Goal: Check status: Check status

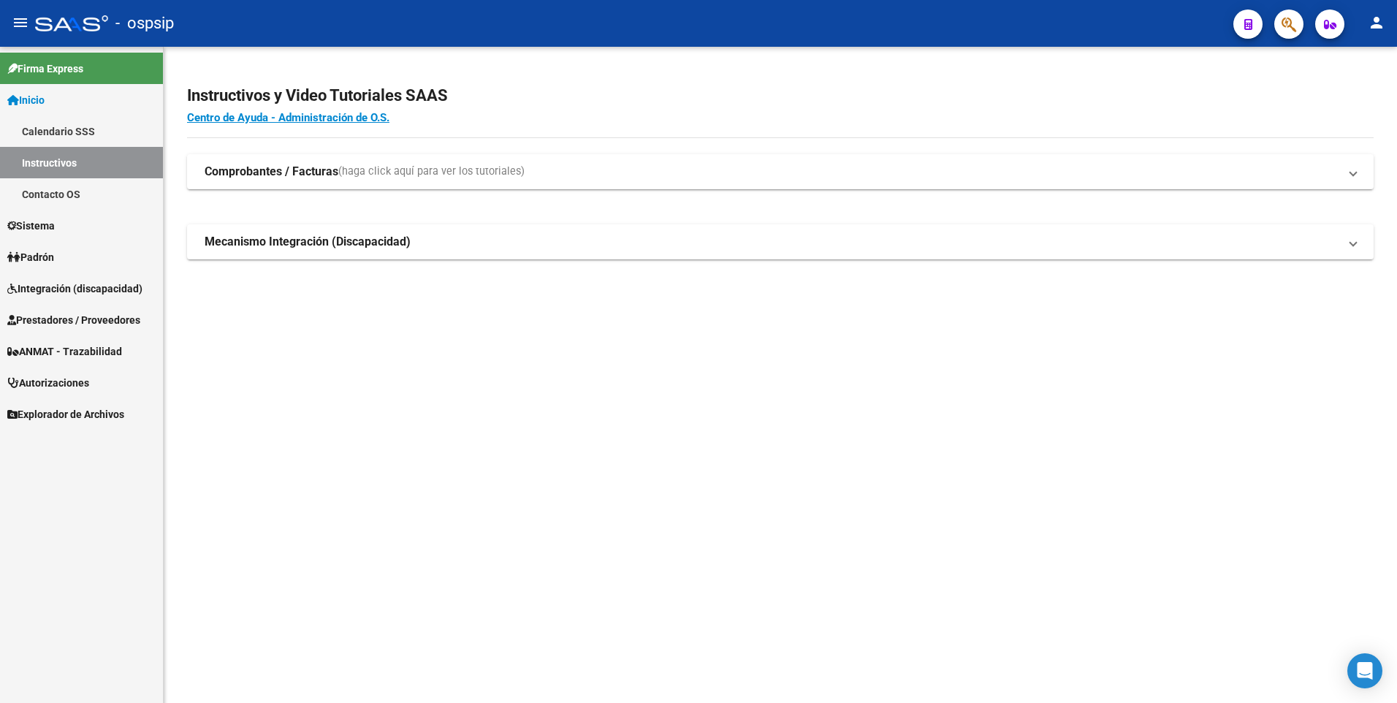
click at [92, 327] on span "Prestadores / Proveedores" at bounding box center [73, 320] width 133 height 16
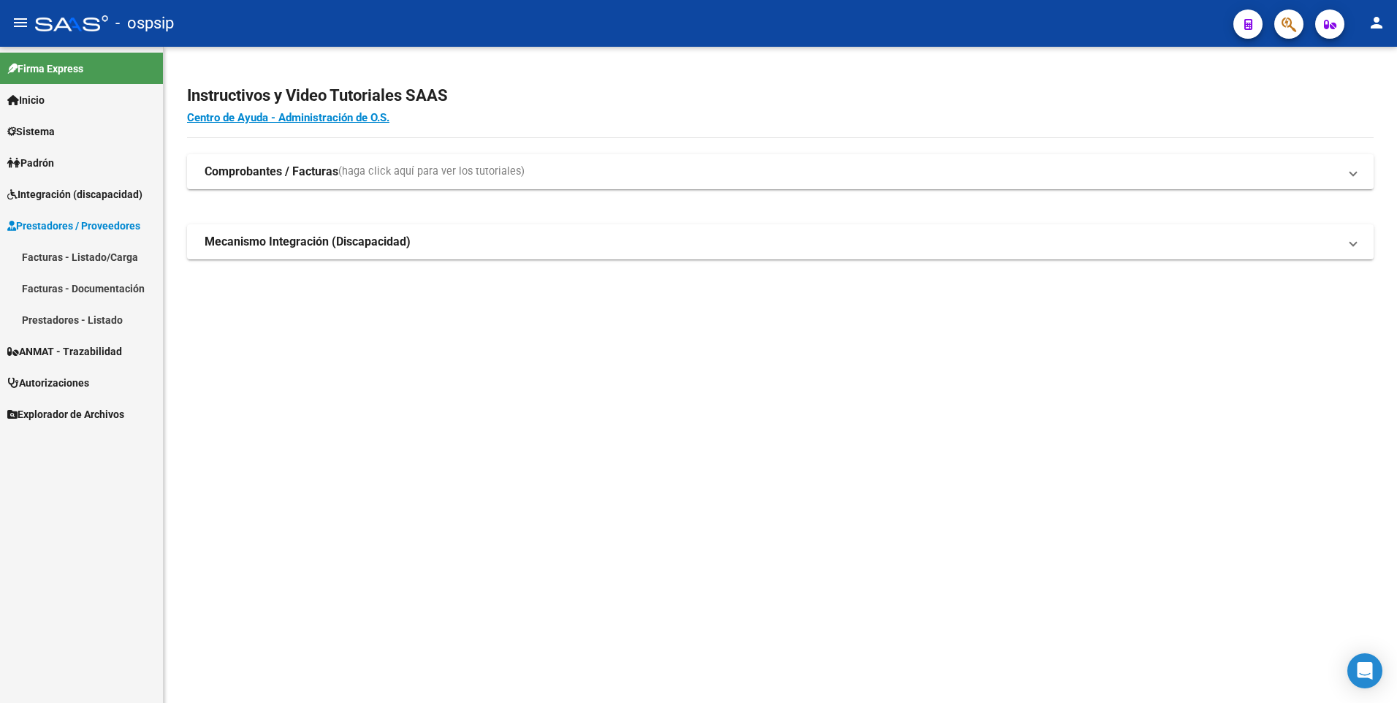
click at [85, 254] on link "Facturas - Listado/Carga" at bounding box center [81, 256] width 163 height 31
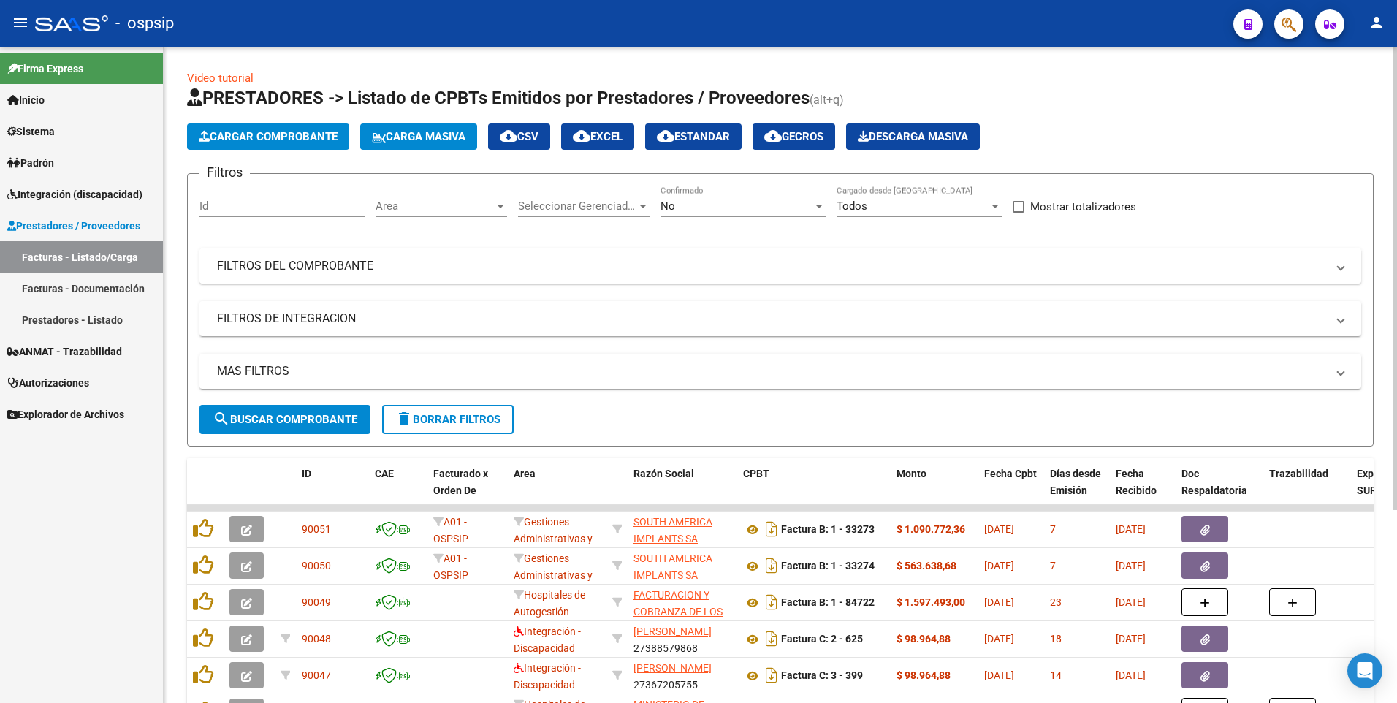
click at [293, 261] on mat-panel-title "FILTROS DEL COMPROBANTE" at bounding box center [771, 266] width 1109 height 16
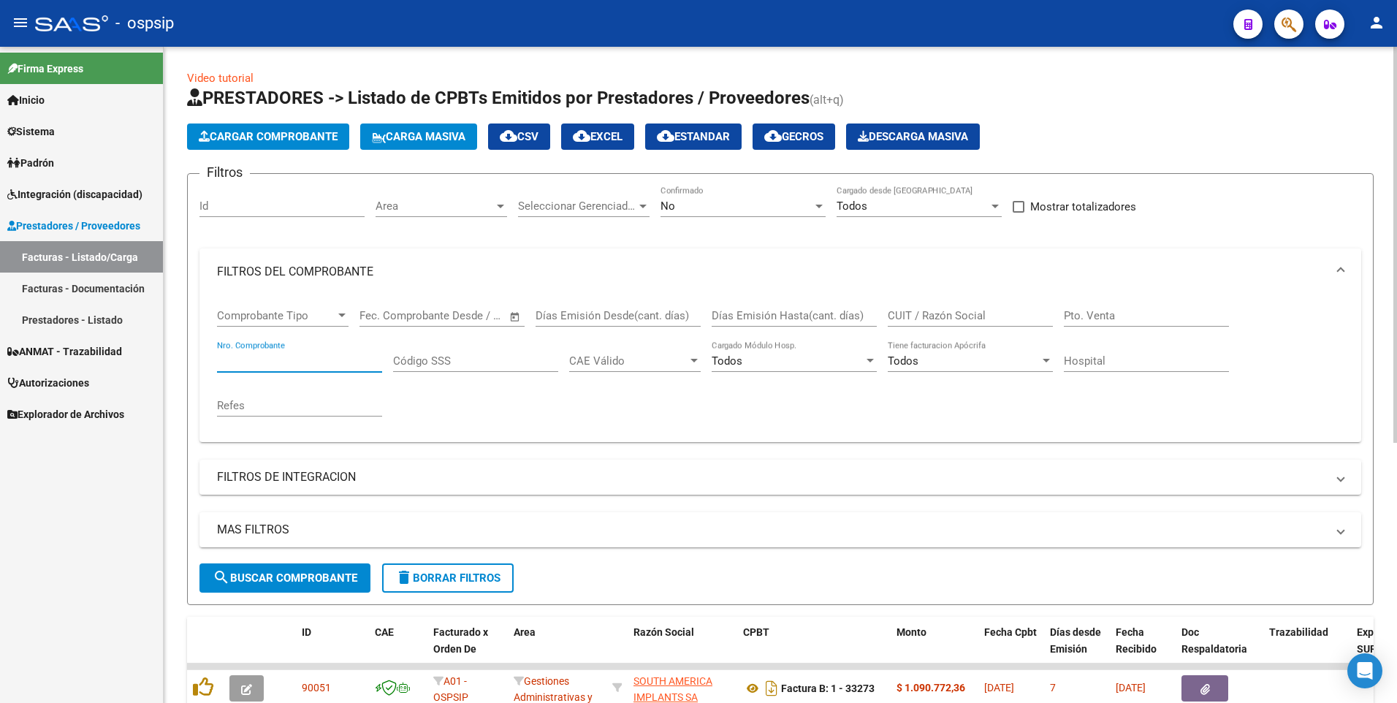
click at [300, 357] on input "Nro. Comprobante" at bounding box center [299, 360] width 165 height 13
type input "36137"
click at [946, 315] on input "CUIT / Razón Social" at bounding box center [970, 315] width 165 height 13
click at [685, 201] on div "No" at bounding box center [736, 205] width 152 height 13
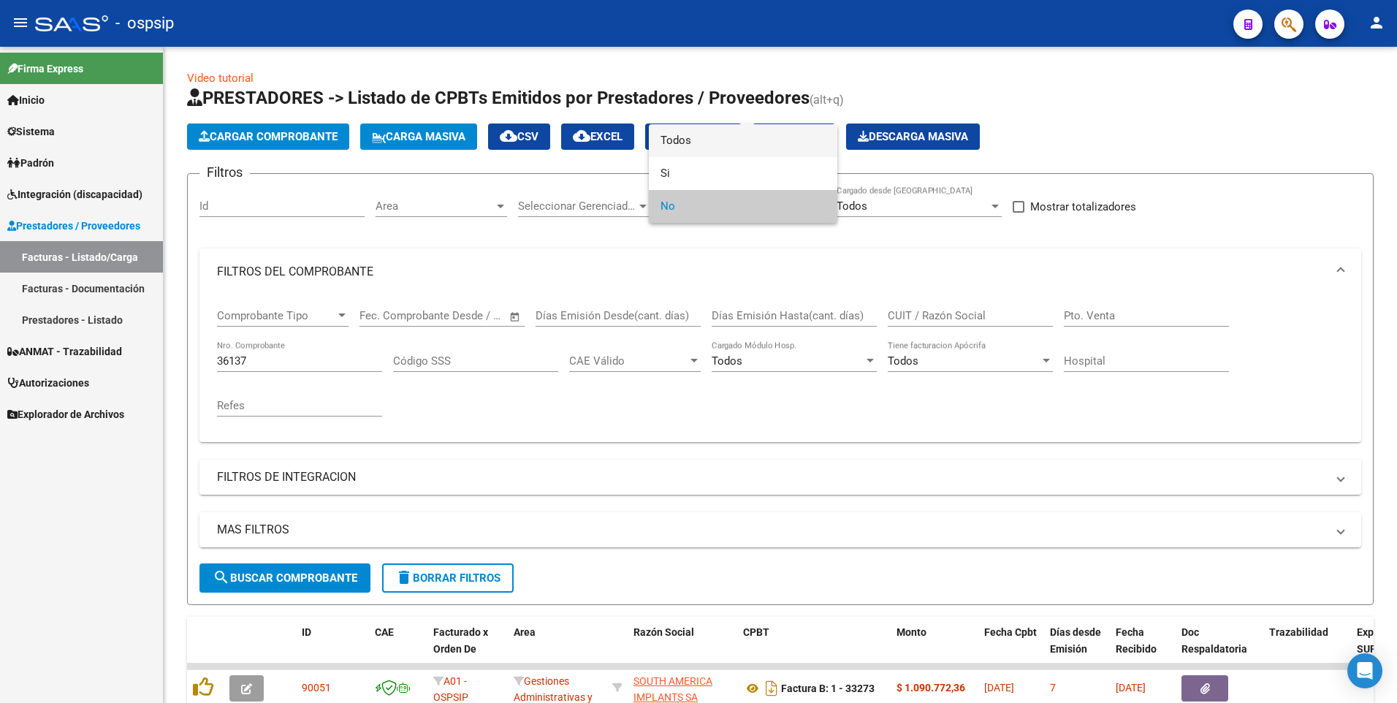
click at [678, 134] on span "Todos" at bounding box center [742, 140] width 165 height 33
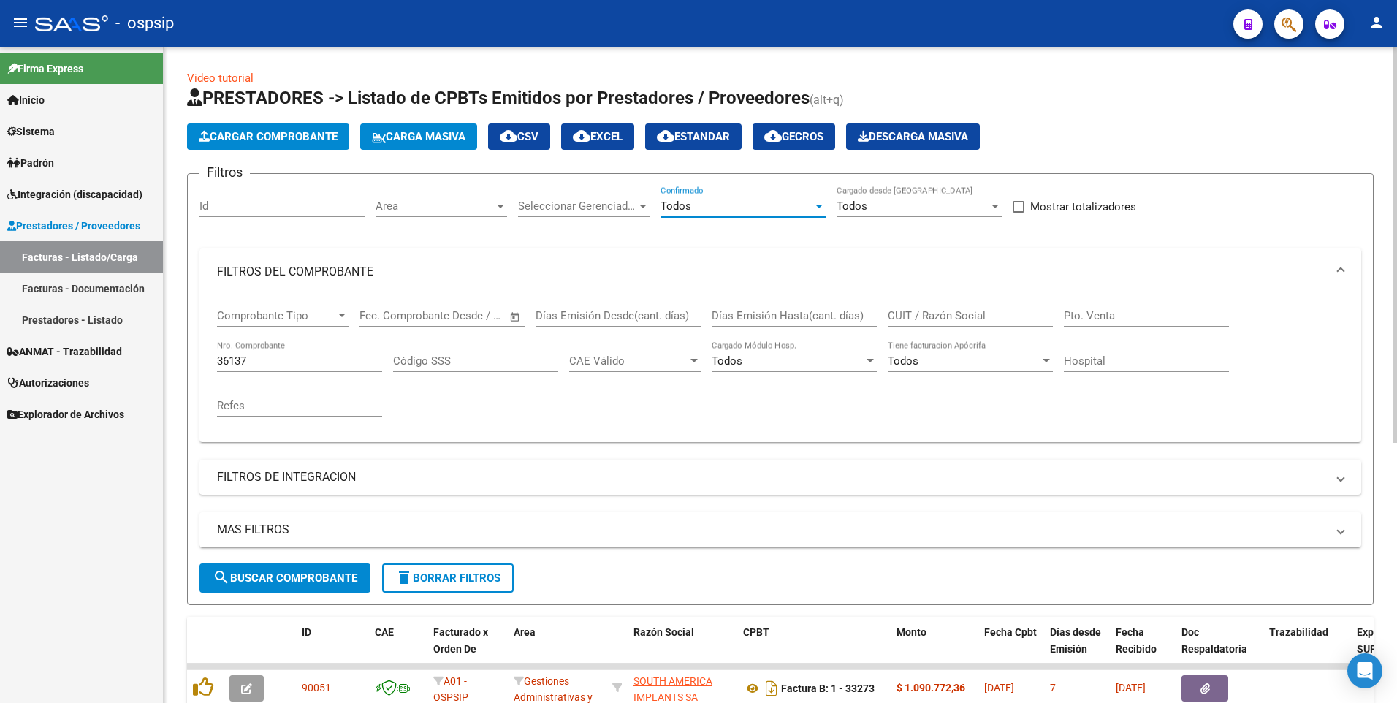
click at [246, 584] on button "search Buscar Comprobante" at bounding box center [284, 577] width 171 height 29
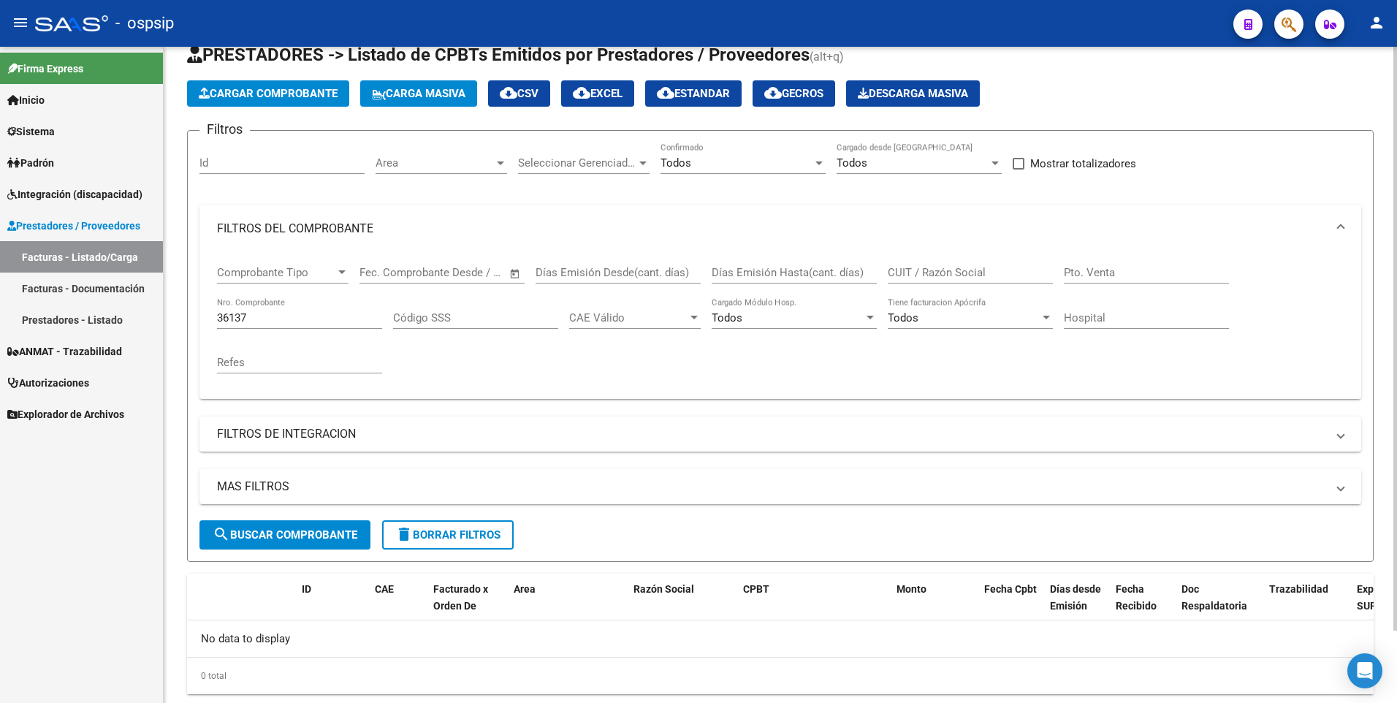
scroll to position [81, 0]
